Goal: Transaction & Acquisition: Purchase product/service

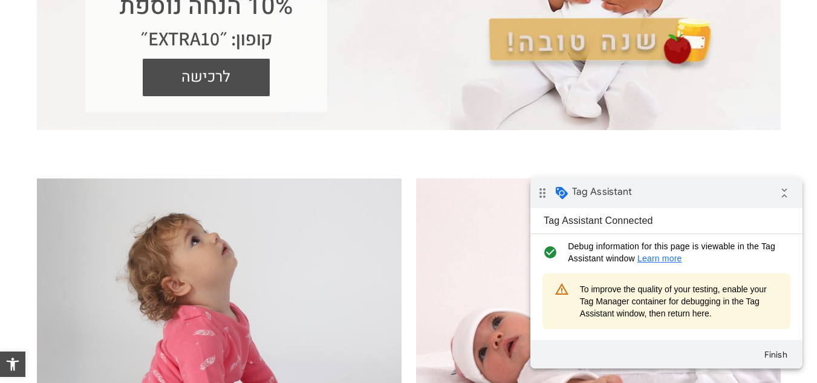
scroll to position [181, 0]
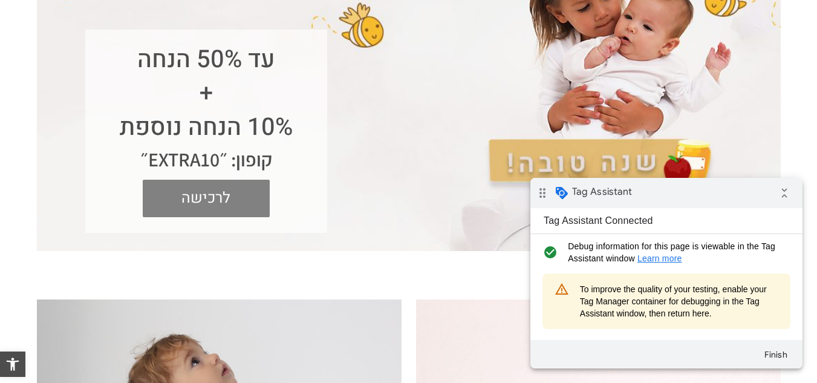
drag, startPoint x: 258, startPoint y: 196, endPoint x: 439, endPoint y: 231, distance: 184.6
click at [258, 196] on span "לרכישה" at bounding box center [206, 198] width 109 height 37
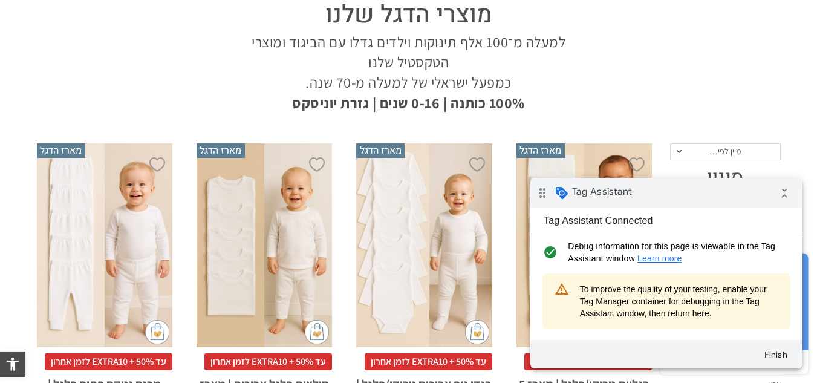
click at [435, 217] on div "x בחירת מידה 0-3m 3-6m 6-12m 12-18m 18-24m 24-30m בחירת סוג בד טריקו (עונת מעבר…" at bounding box center [423, 245] width 135 height 204
